Goal: Task Accomplishment & Management: Manage account settings

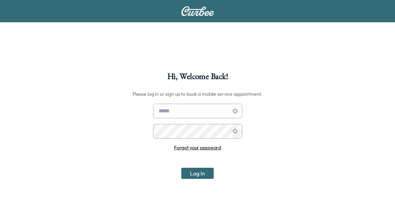
type input "**********"
click at [199, 167] on div "**********" at bounding box center [197, 141] width 89 height 75
click at [200, 176] on button "Log In" at bounding box center [197, 173] width 32 height 11
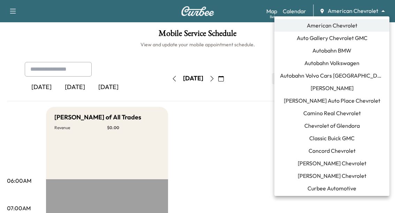
click at [351, 8] on body "Book New Appointment Support Log Out Map Beta Calendar American Chevrolet *****…" at bounding box center [197, 106] width 395 height 213
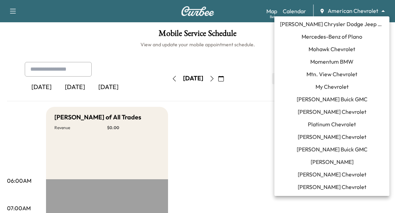
scroll to position [445, 0]
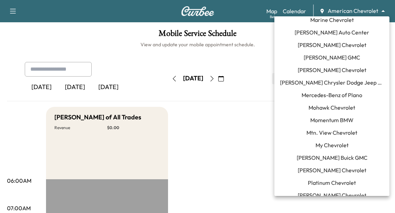
click at [337, 44] on span "[PERSON_NAME] Chevrolet" at bounding box center [332, 45] width 69 height 8
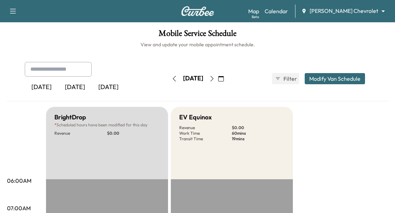
click at [218, 78] on button "button" at bounding box center [212, 78] width 12 height 11
click at [224, 78] on icon "button" at bounding box center [221, 79] width 6 height 6
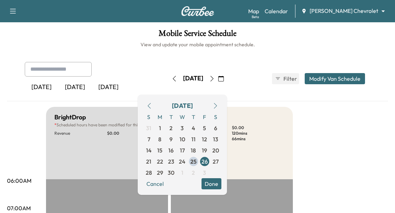
click at [221, 102] on button "button" at bounding box center [215, 105] width 12 height 11
click at [161, 139] on span "6" at bounding box center [159, 139] width 3 height 8
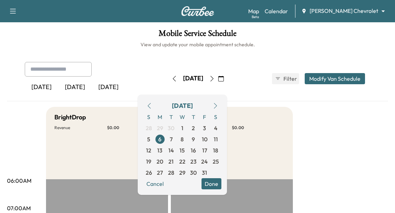
click at [188, 140] on span "8" at bounding box center [182, 139] width 11 height 11
click at [221, 186] on button "Done" at bounding box center [211, 183] width 20 height 11
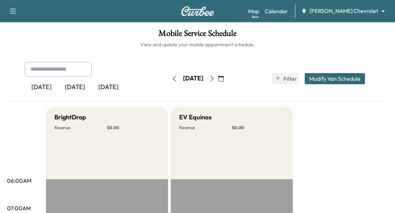
click at [227, 83] on button "button" at bounding box center [221, 78] width 12 height 11
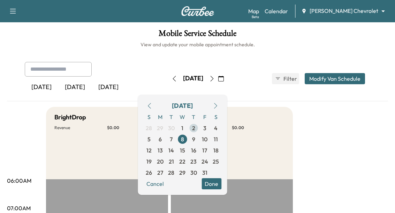
click at [199, 128] on span "2" at bounding box center [193, 128] width 11 height 11
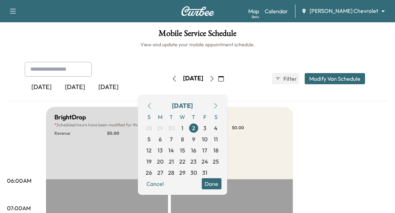
click at [221, 185] on button "Done" at bounding box center [211, 183] width 20 height 11
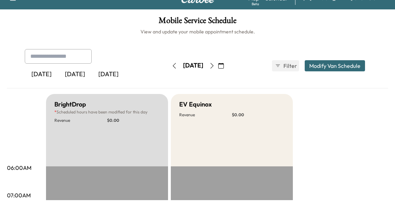
click at [133, 159] on div "BrightDrop * Scheduled hours have been modified for this day Revenue $ 0.00" at bounding box center [107, 143] width 122 height 72
click at [332, 62] on div "[DATE] [DATE] [DATE] [DATE] October 2025 S M T W T F S 28 29 30 1 2 3 4 5 6 7 8…" at bounding box center [197, 78] width 357 height 33
click at [336, 73] on button "Modify Van Schedule" at bounding box center [335, 78] width 60 height 11
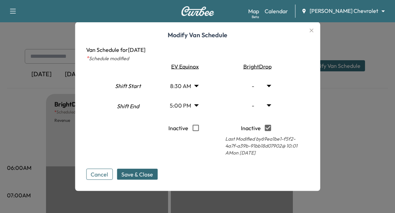
click at [311, 35] on icon "button" at bounding box center [311, 30] width 8 height 8
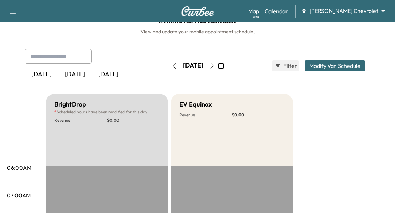
click at [215, 67] on icon "button" at bounding box center [212, 66] width 6 height 6
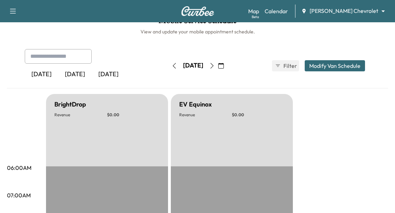
click at [218, 69] on button "button" at bounding box center [212, 65] width 12 height 11
click at [215, 67] on icon "button" at bounding box center [212, 66] width 6 height 6
